Goal: Task Accomplishment & Management: Complete application form

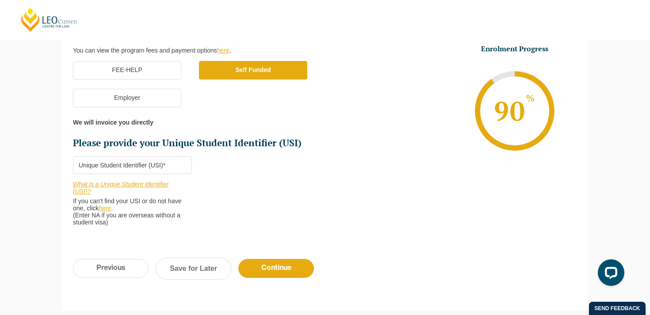
scroll to position [283, 0]
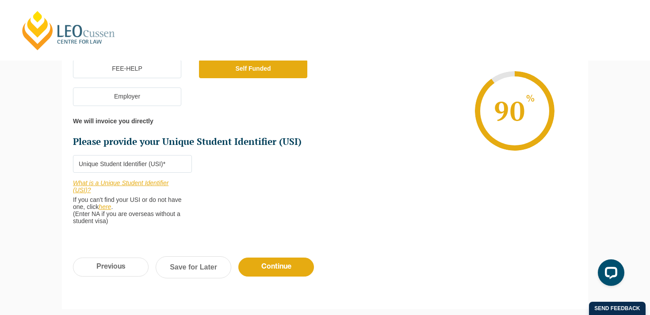
click at [130, 161] on input "Please provide your Unique Student Identifier (USI) *" at bounding box center [132, 164] width 119 height 18
paste input "CBDUCUG9J3"
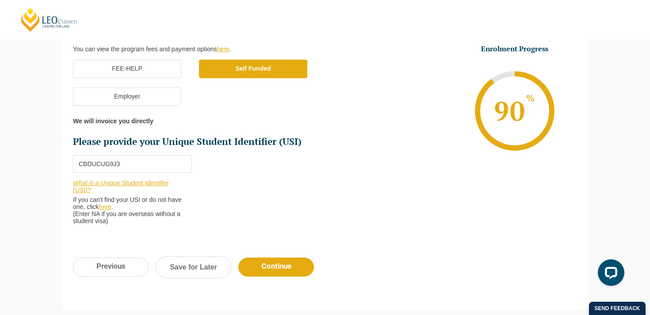
scroll to position [297, 0]
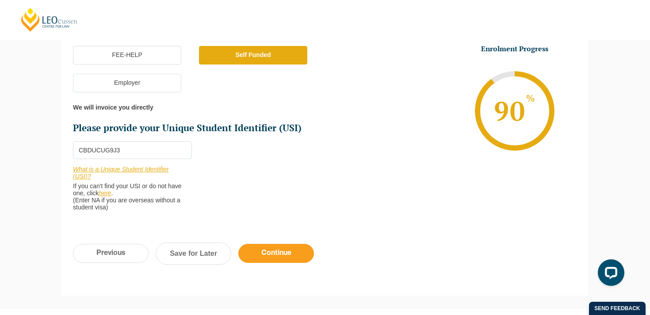
type input "CBDUCUG9J3"
click at [269, 255] on input "Continue" at bounding box center [276, 253] width 76 height 19
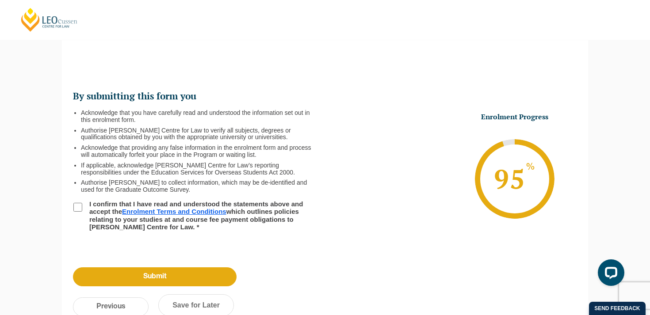
scroll to position [77, 0]
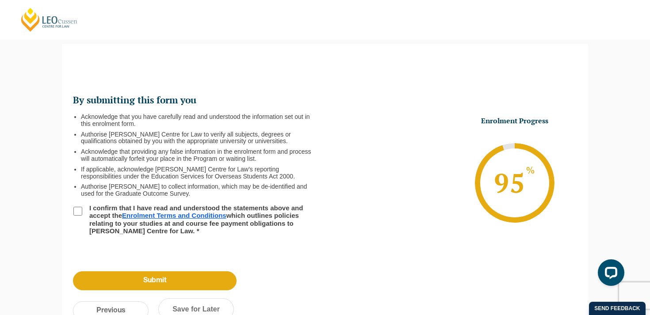
click at [76, 211] on input "I confirm that I have read and understood the statements above and accept the E…" at bounding box center [77, 211] width 9 height 9
checkbox input "true"
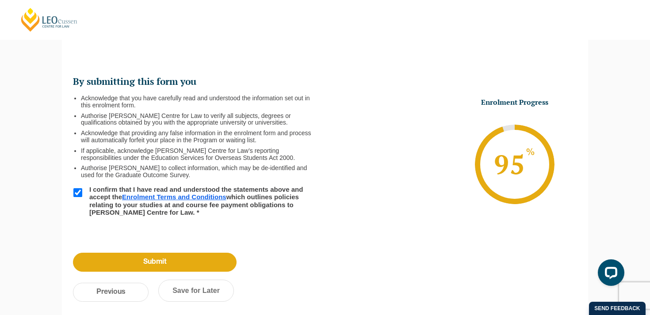
scroll to position [100, 0]
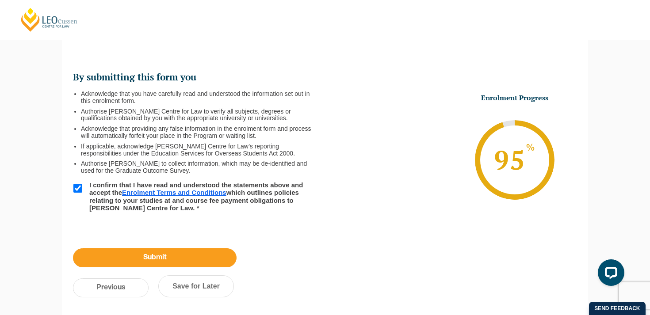
click at [158, 260] on input "Submit" at bounding box center [155, 258] width 164 height 19
